Goal: Find specific page/section: Find specific page/section

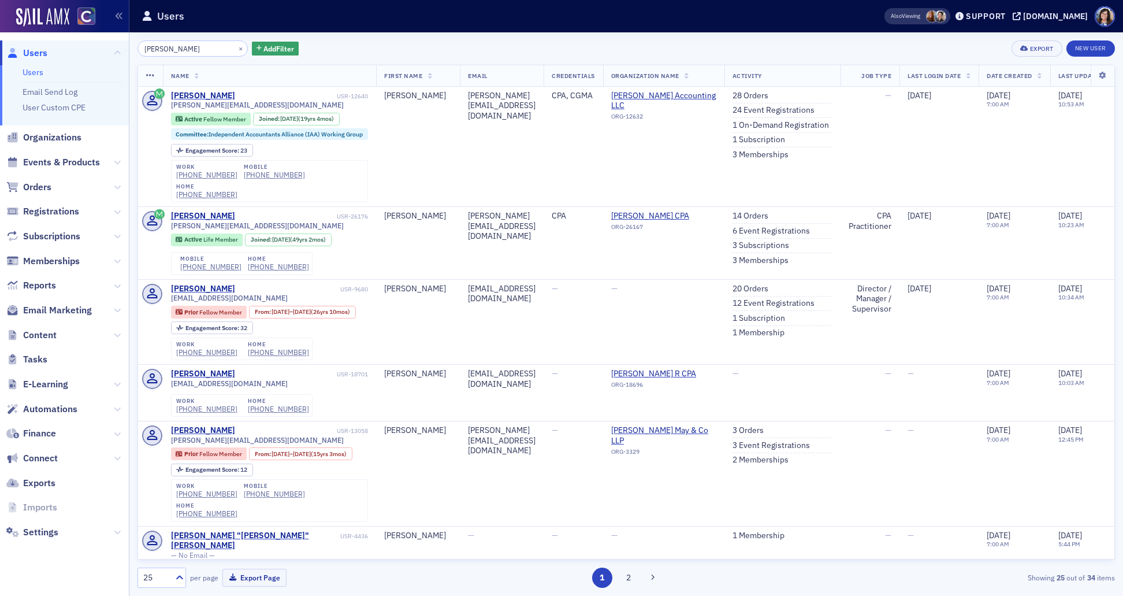
drag, startPoint x: 195, startPoint y: 48, endPoint x: 104, endPoint y: 45, distance: 91.3
click at [104, 45] on div "Users Users Email Send Log User Custom CPE Organizations Events & Products Orde…" at bounding box center [561, 298] width 1123 height 596
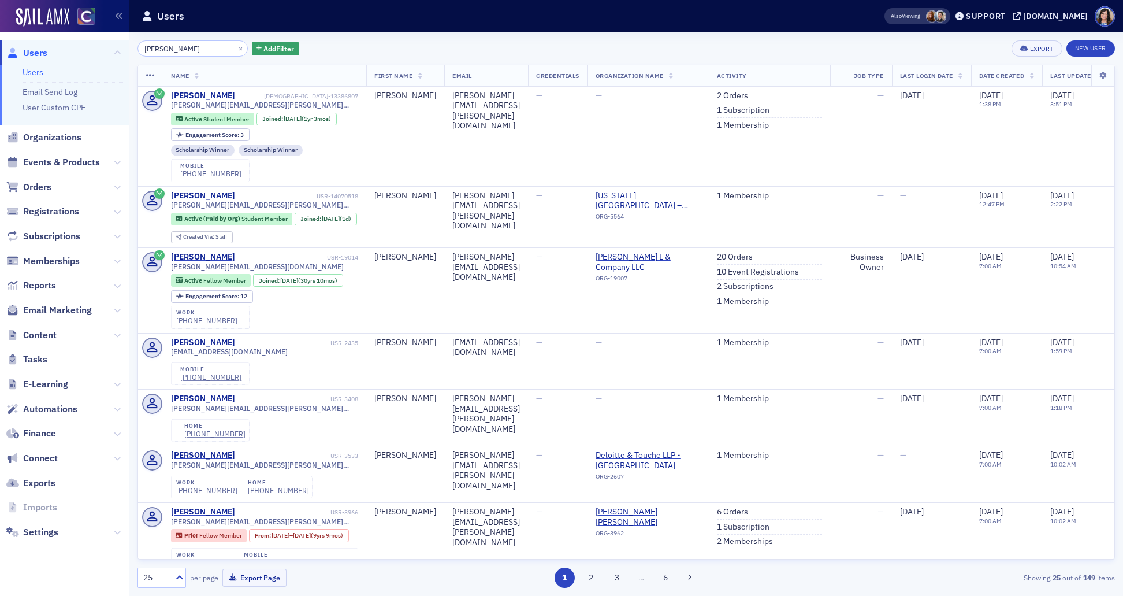
type input "sarah kidd"
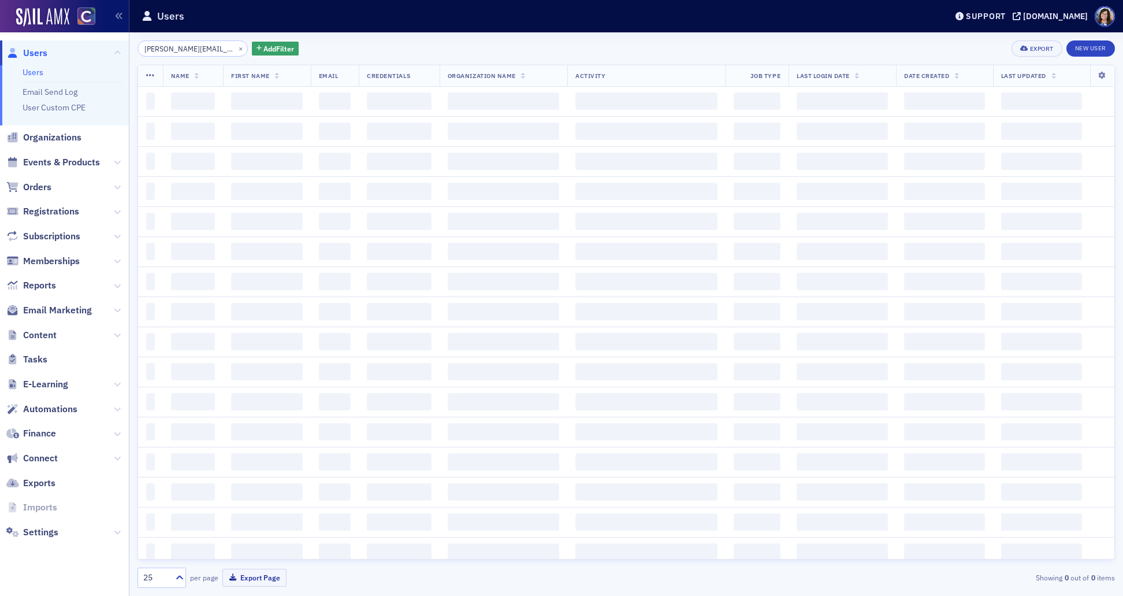
scroll to position [0, 3]
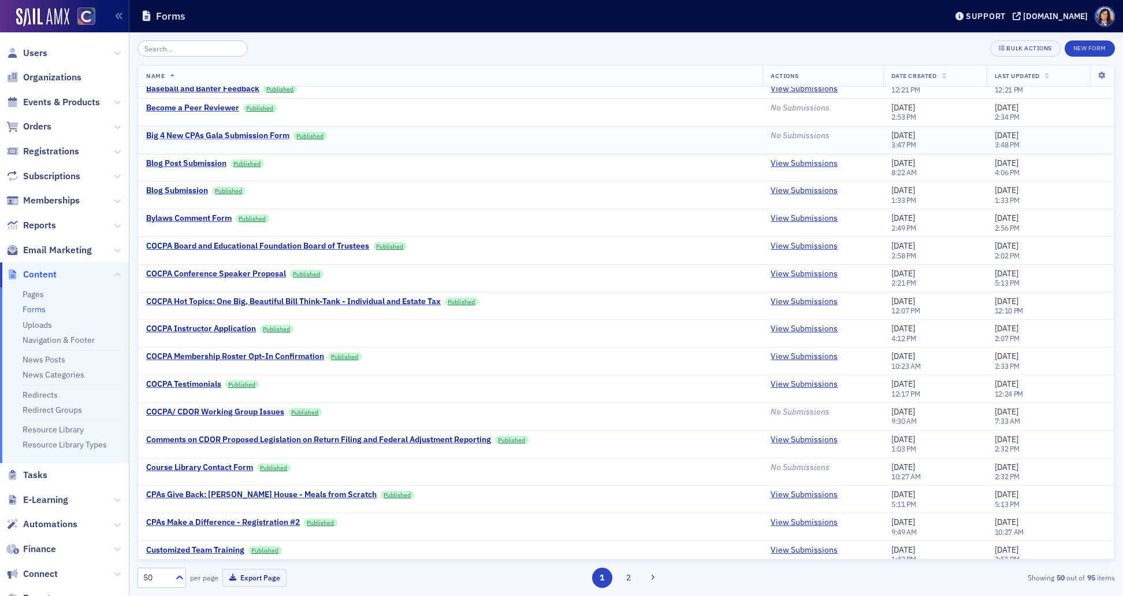
scroll to position [403, 0]
click at [202, 51] on input "search" at bounding box center [192, 48] width 110 height 16
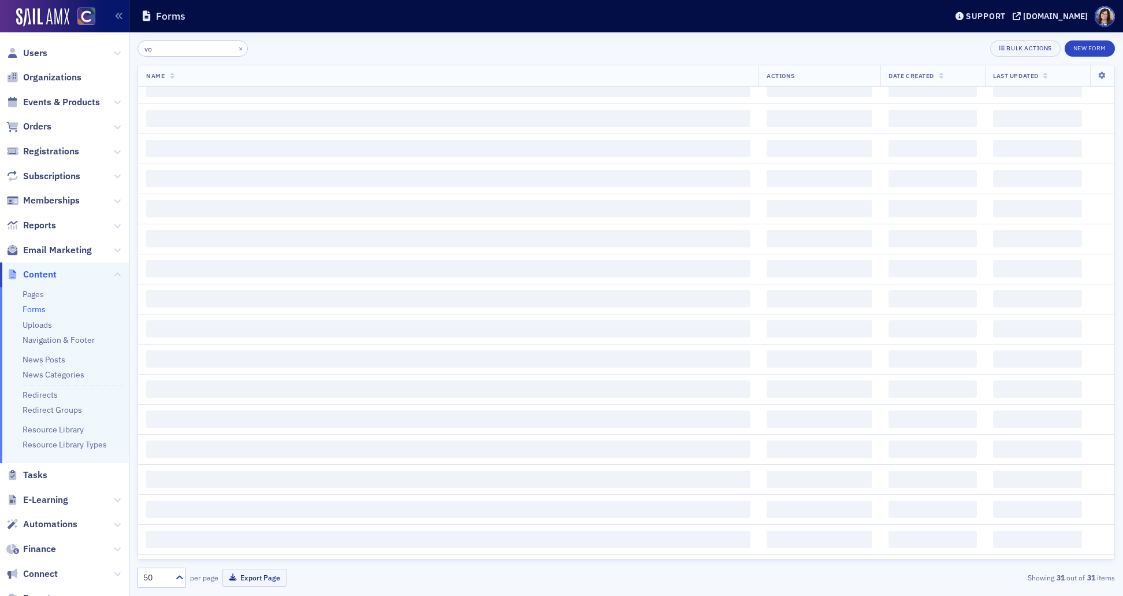
scroll to position [403, 0]
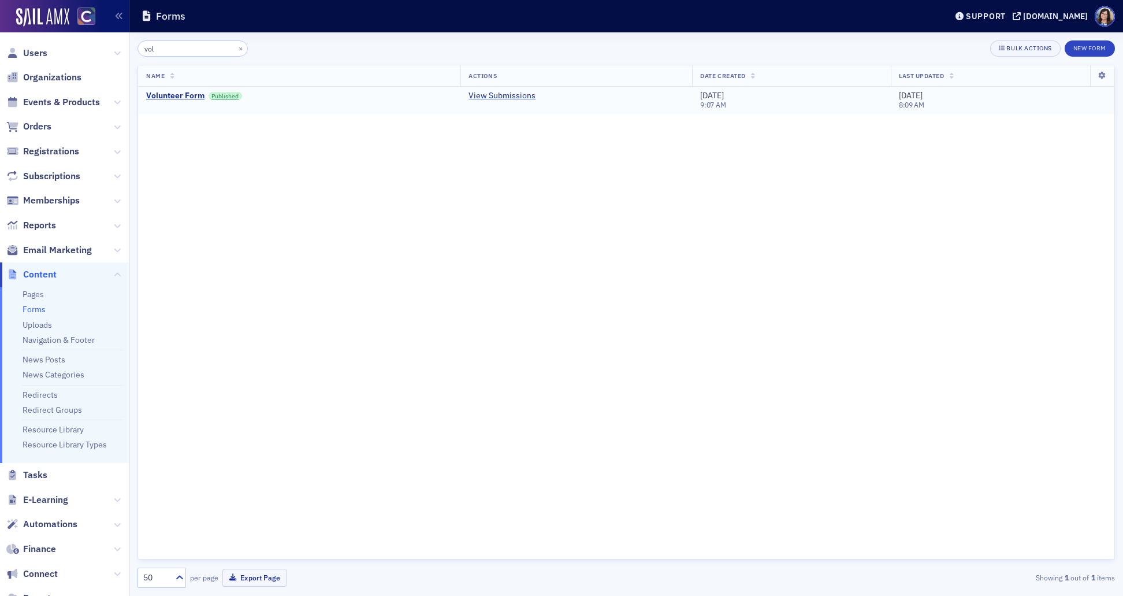
type input "vol"
click at [518, 95] on link "View Submissions" at bounding box center [502, 96] width 67 height 10
